Goal: Information Seeking & Learning: Learn about a topic

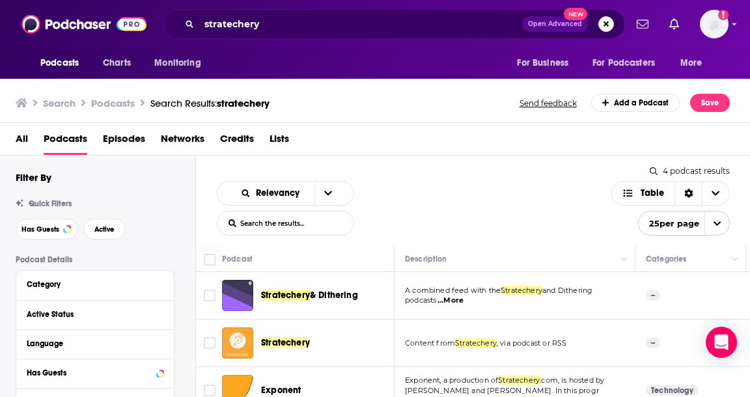
scroll to position [66, 0]
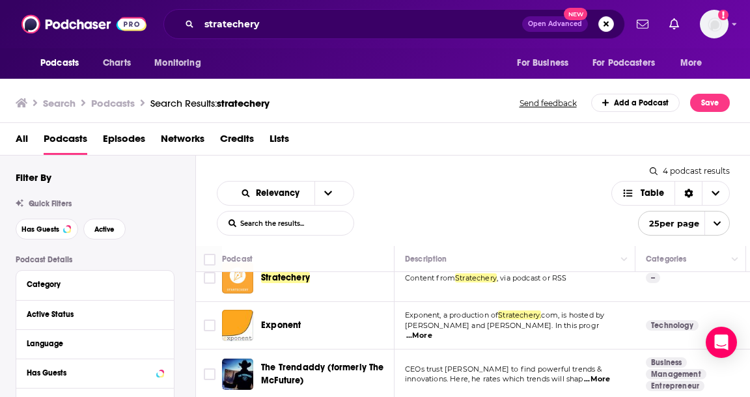
click at [276, 38] on div "stratechery Open Advanced New" at bounding box center [394, 24] width 462 height 30
click at [274, 29] on input "stratechery" at bounding box center [360, 24] width 323 height 21
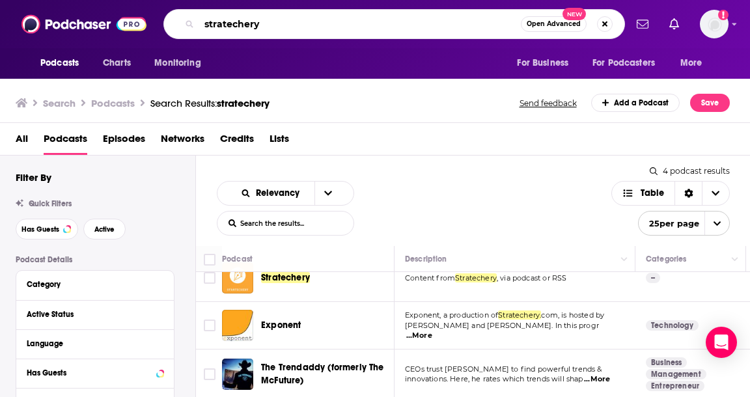
click at [274, 29] on input "stratechery" at bounding box center [360, 24] width 322 height 21
type input "decoder"
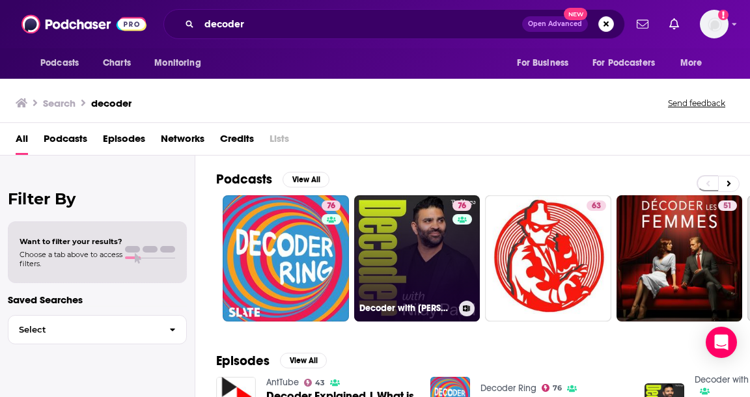
click at [416, 229] on link "76 Decoder with [PERSON_NAME]" at bounding box center [417, 258] width 126 height 126
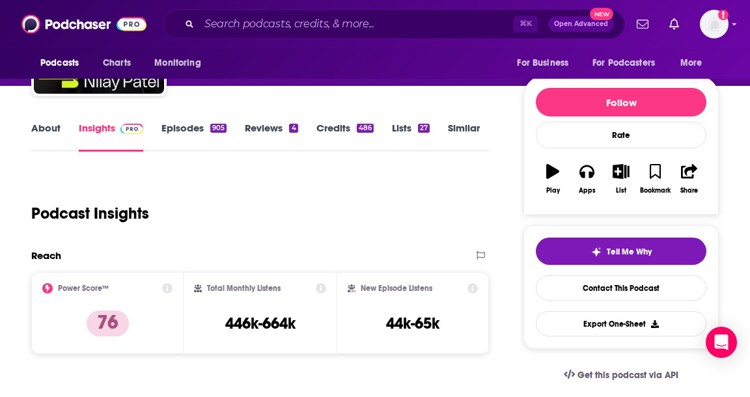
scroll to position [167, 0]
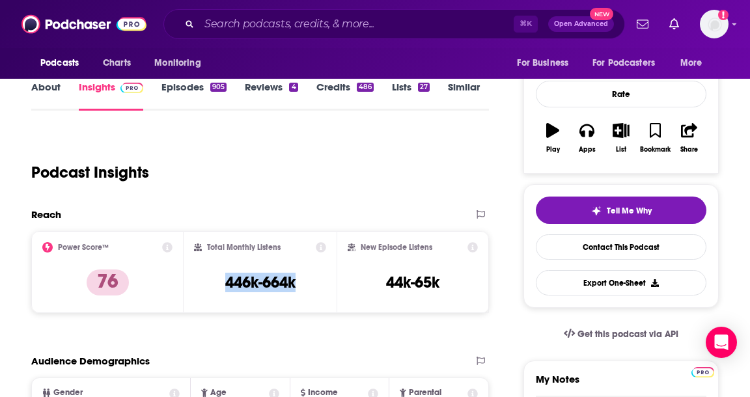
drag, startPoint x: 223, startPoint y: 281, endPoint x: 298, endPoint y: 281, distance: 74.3
click at [298, 281] on div "Total Monthly Listens 446k-664k" at bounding box center [260, 272] width 132 height 60
copy h3 "446k-664k"
click at [332, 32] on input "Search podcasts, credits, & more..." at bounding box center [356, 24] width 315 height 21
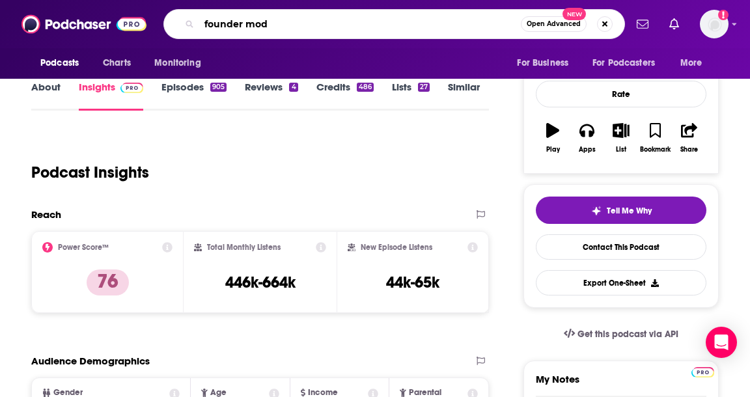
type input "founder mode"
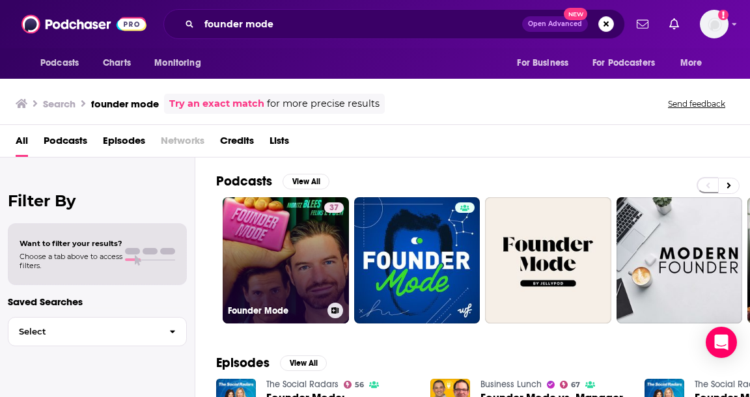
click at [321, 272] on link "37 Founder Mode" at bounding box center [286, 260] width 126 height 126
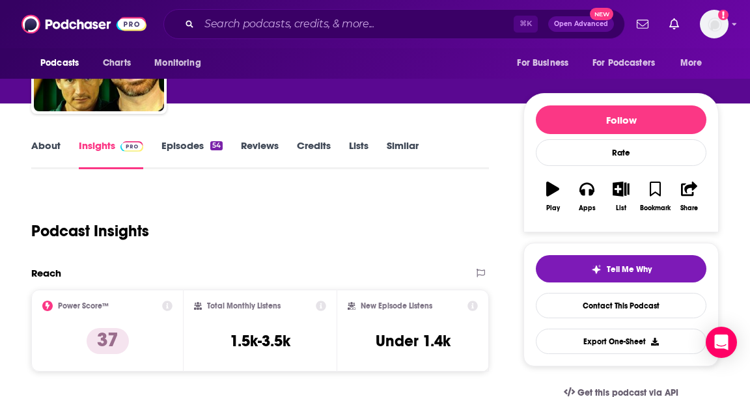
scroll to position [113, 0]
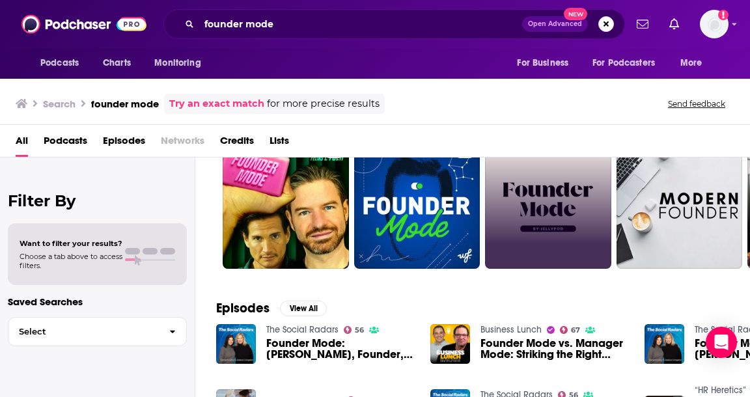
scroll to position [81, 0]
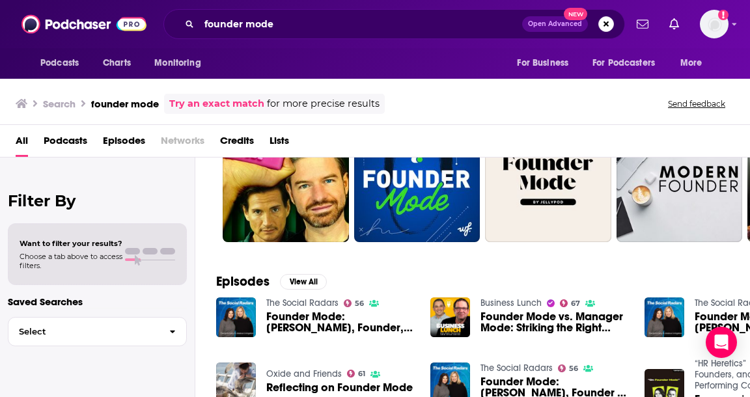
click at [289, 302] on link "The Social Radars" at bounding box center [302, 303] width 72 height 11
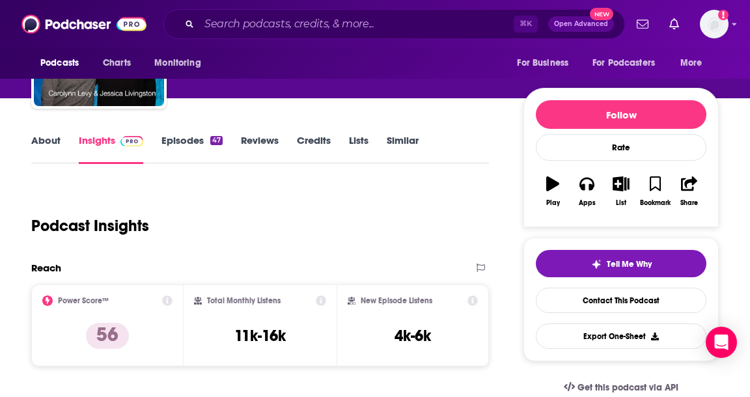
scroll to position [119, 0]
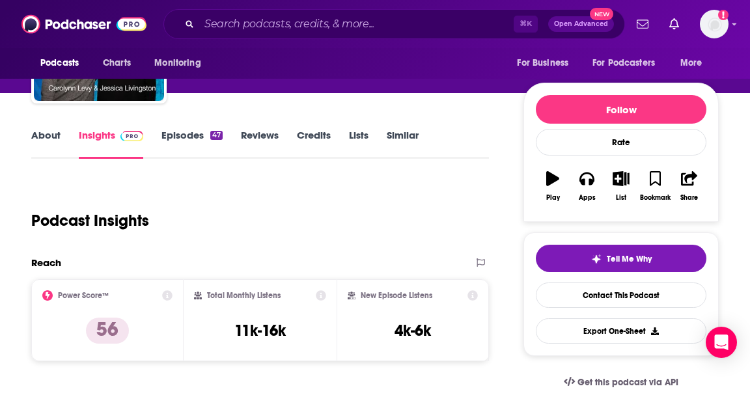
click at [375, 34] on div "⌘ K Open Advanced New" at bounding box center [394, 24] width 462 height 30
click at [352, 27] on input "Search podcasts, credits, & more..." at bounding box center [356, 24] width 315 height 21
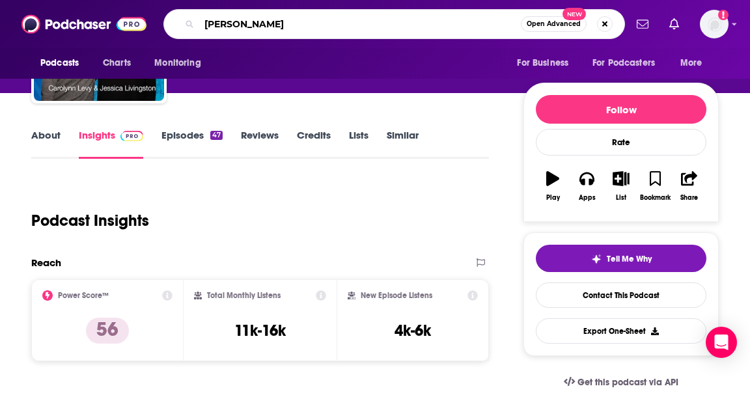
type input "[PERSON_NAME]"
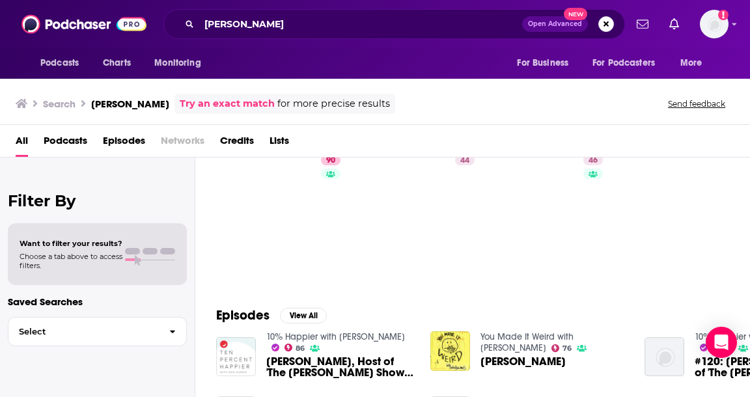
scroll to position [86, 0]
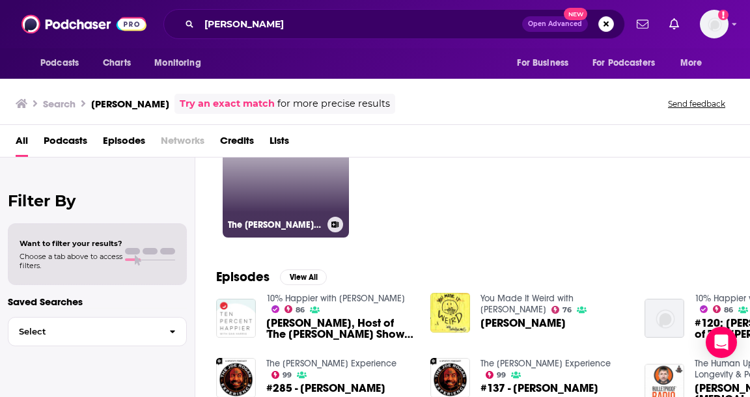
click at [302, 201] on link "90 The [PERSON_NAME] Show" at bounding box center [286, 174] width 126 height 126
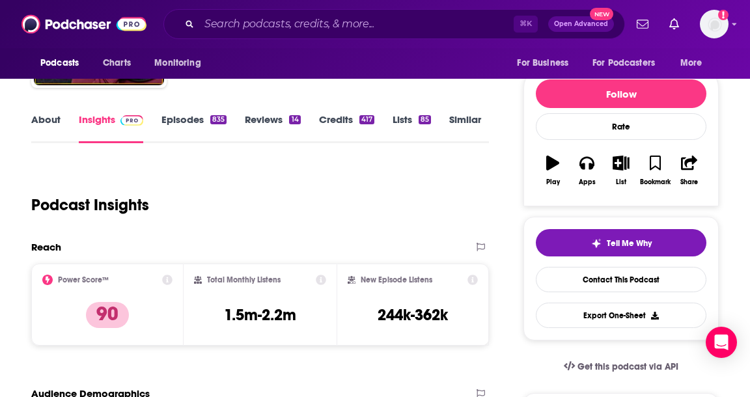
scroll to position [145, 0]
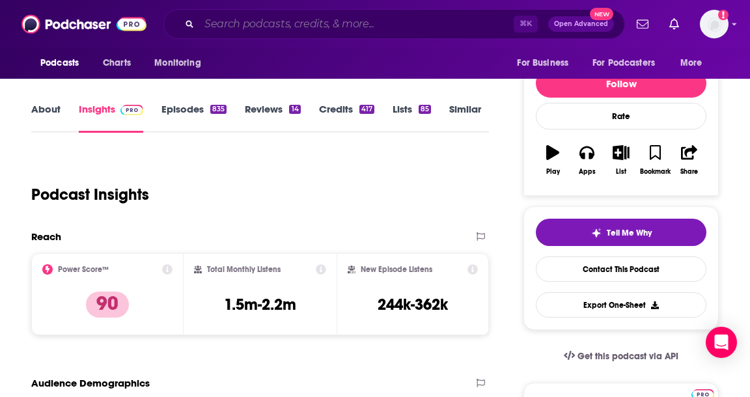
click at [234, 26] on input "Search podcasts, credits, & more..." at bounding box center [356, 24] width 315 height 21
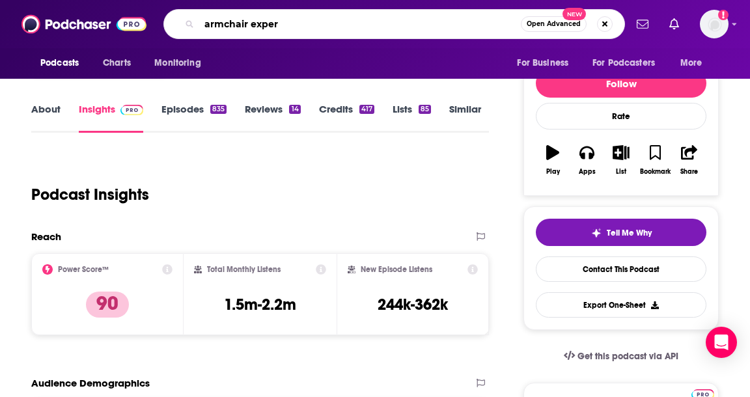
type input "armchair expert"
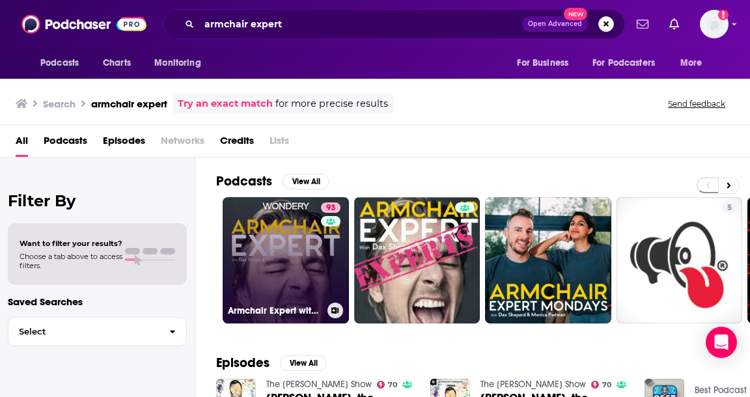
click at [279, 229] on link "93 Armchair Expert with [PERSON_NAME]" at bounding box center [286, 260] width 126 height 126
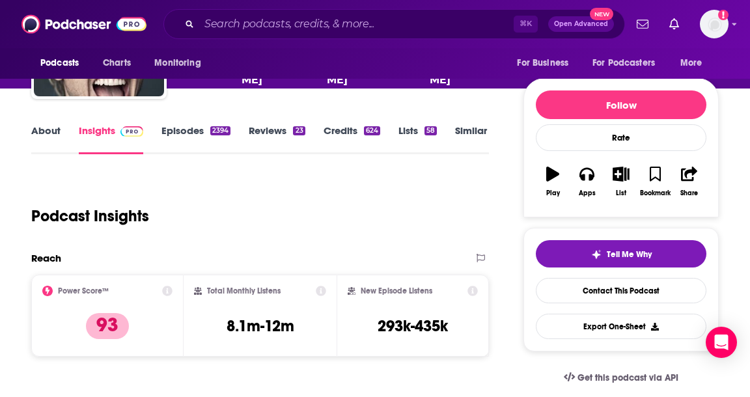
scroll to position [124, 0]
